Goal: Transaction & Acquisition: Purchase product/service

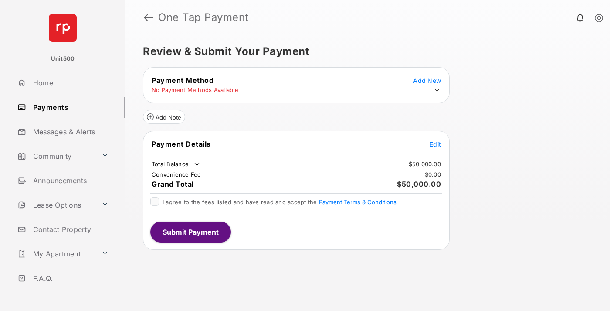
click at [435, 144] on span "Edit" at bounding box center [435, 143] width 11 height 7
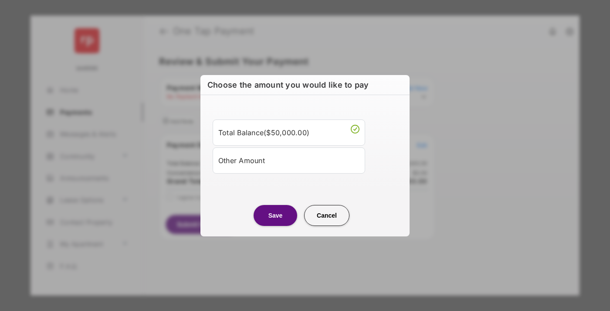
click at [289, 160] on div "Other Amount" at bounding box center [288, 160] width 141 height 15
type input "****"
click at [275, 226] on button "Save" at bounding box center [276, 215] width 44 height 21
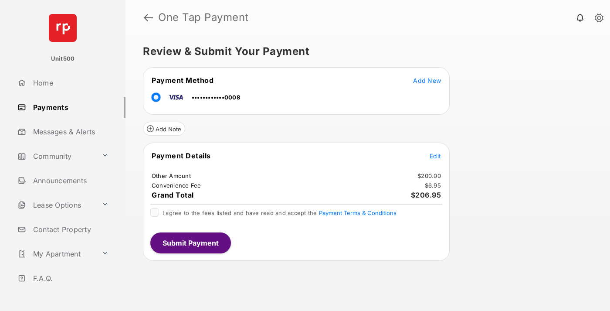
click at [435, 156] on span "Edit" at bounding box center [435, 155] width 11 height 7
click at [190, 242] on button "Submit Payment" at bounding box center [190, 242] width 81 height 21
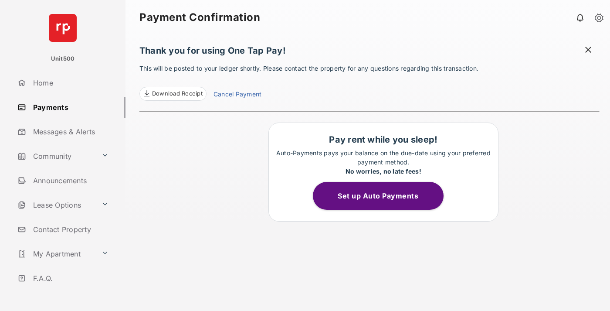
click at [588, 51] on span at bounding box center [588, 50] width 9 height 11
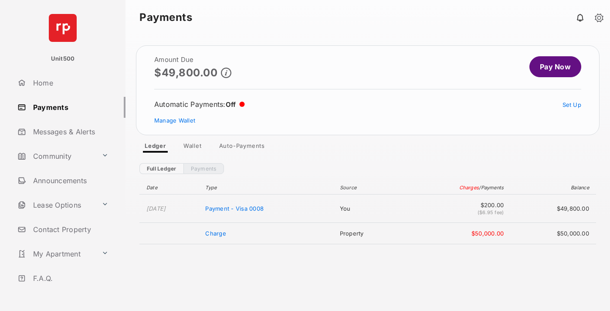
click at [175, 120] on link "Manage Wallet" at bounding box center [174, 120] width 41 height 7
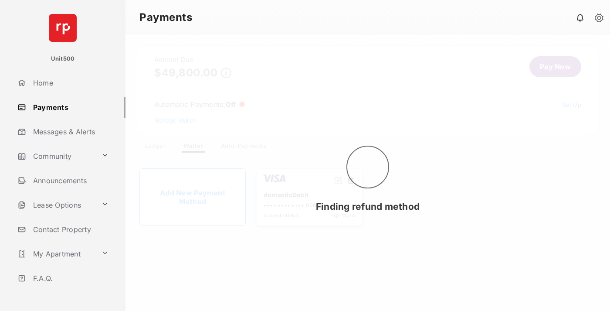
click at [351, 180] on button at bounding box center [350, 181] width 9 height 10
